Goal: Check status: Check status

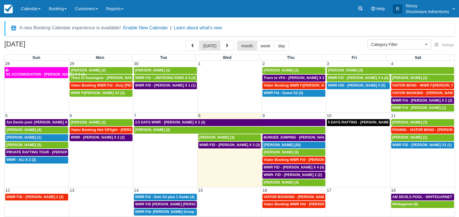
select select
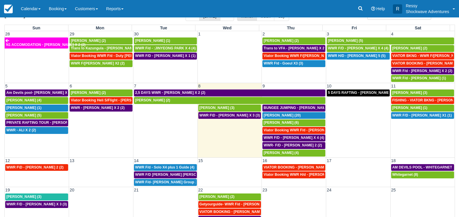
scroll to position [40, 0]
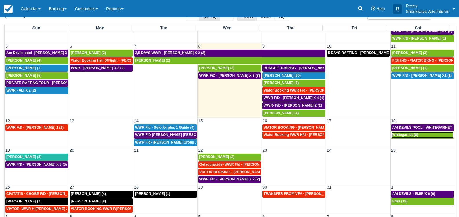
click at [413, 134] on span "Whitegarnet (8)" at bounding box center [405, 135] width 26 height 4
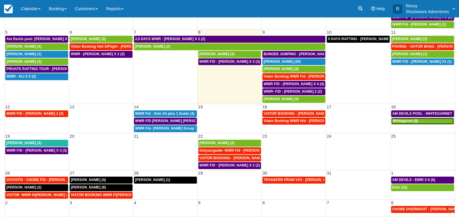
scroll to position [45, 0]
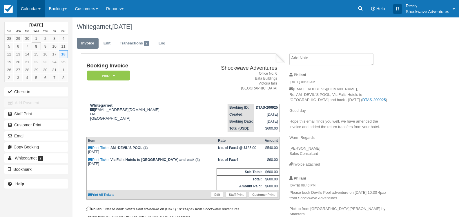
click at [30, 9] on link "Calendar" at bounding box center [31, 8] width 28 height 17
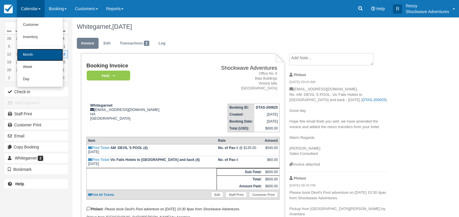
click at [31, 53] on link "Month" at bounding box center [40, 55] width 46 height 12
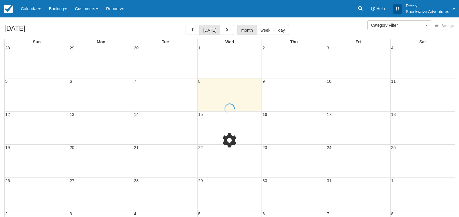
select select
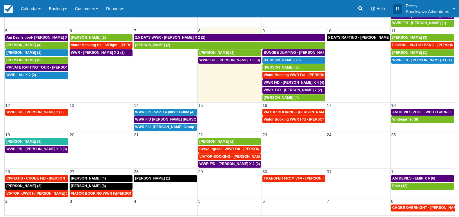
scroll to position [12, 0]
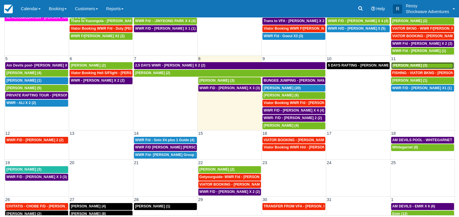
click at [413, 66] on div "[PERSON_NAME] (3)" at bounding box center [422, 65] width 61 height 5
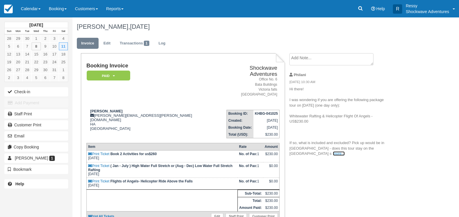
click at [333, 153] on link "more..." at bounding box center [339, 153] width 12 height 4
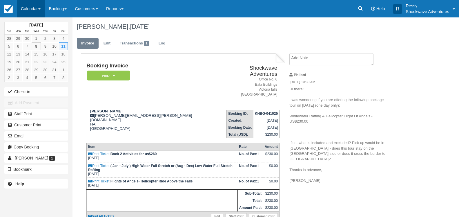
click at [33, 9] on link "Calendar" at bounding box center [31, 8] width 28 height 17
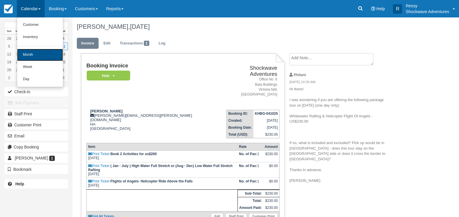
click at [33, 50] on link "Month" at bounding box center [40, 55] width 46 height 12
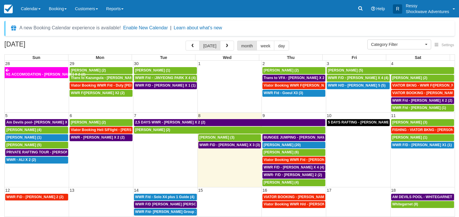
select select
click at [426, 108] on span "WWR F/d - Danshan V Patel (1)" at bounding box center [419, 108] width 54 height 4
